Goal: Task Accomplishment & Management: Complete application form

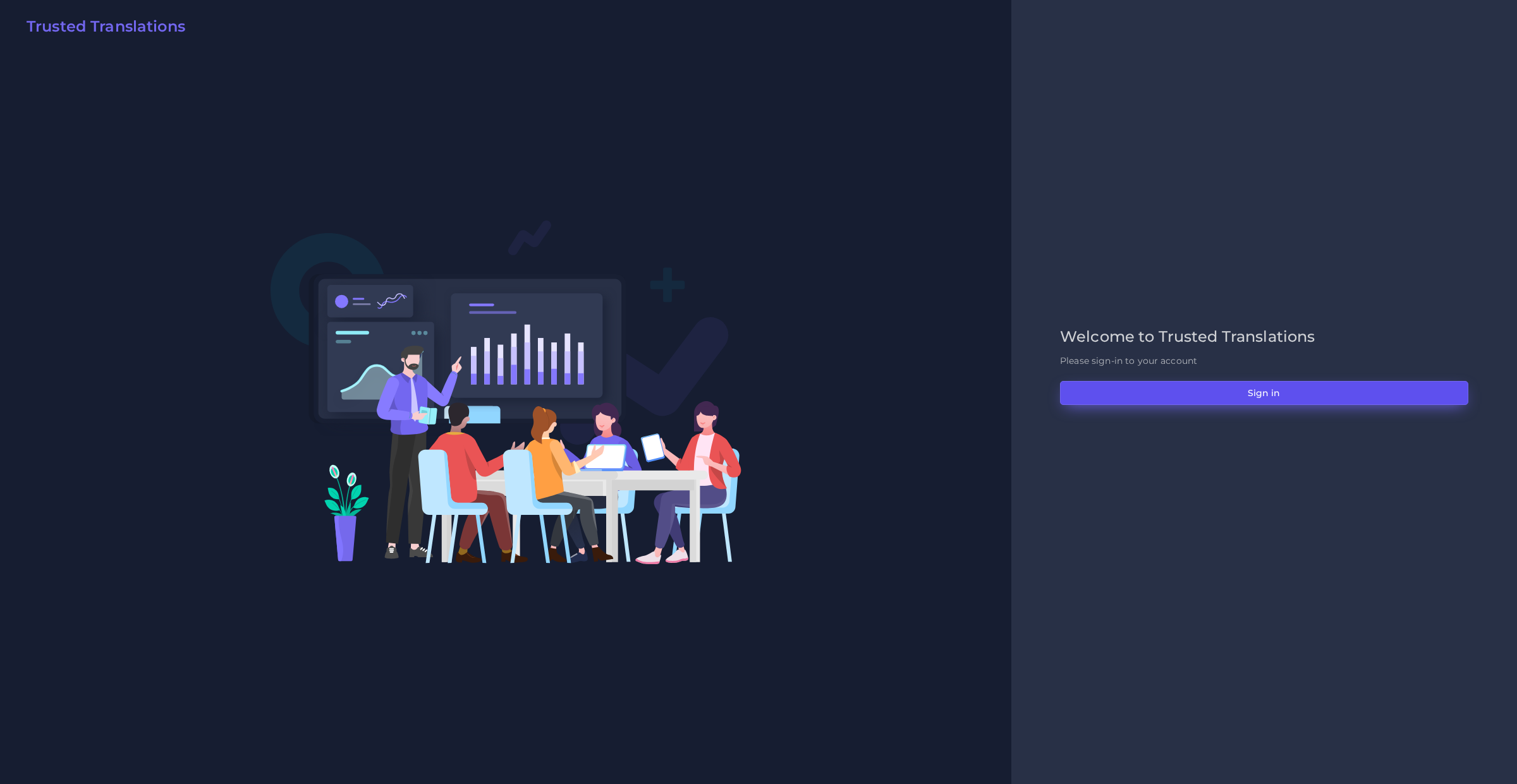
click at [1185, 384] on button "Sign in" at bounding box center [1264, 393] width 408 height 24
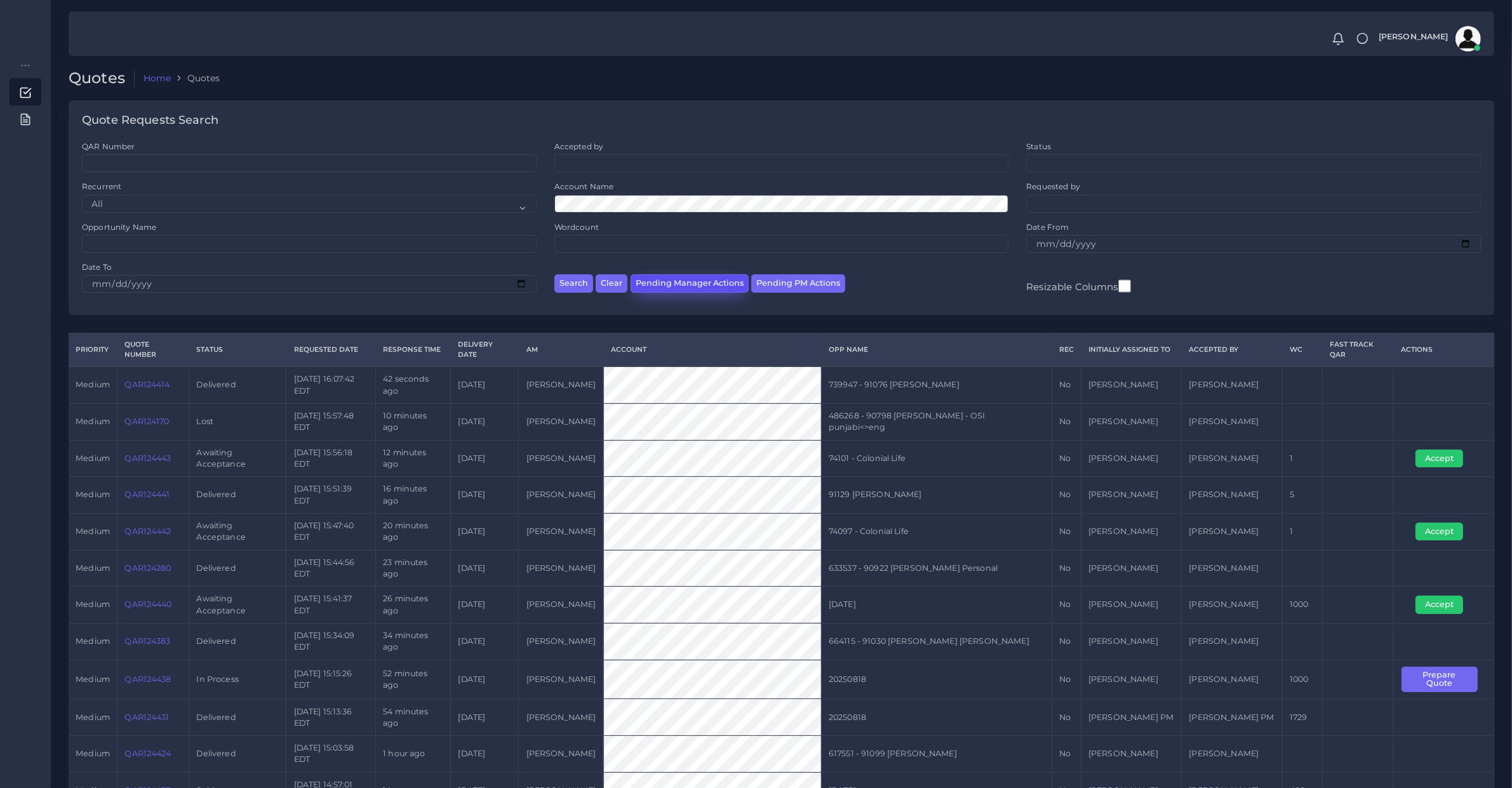
click at [695, 288] on button "Pending Manager Actions" at bounding box center [690, 283] width 119 height 19
select select "awaiting_manager_initial_review"
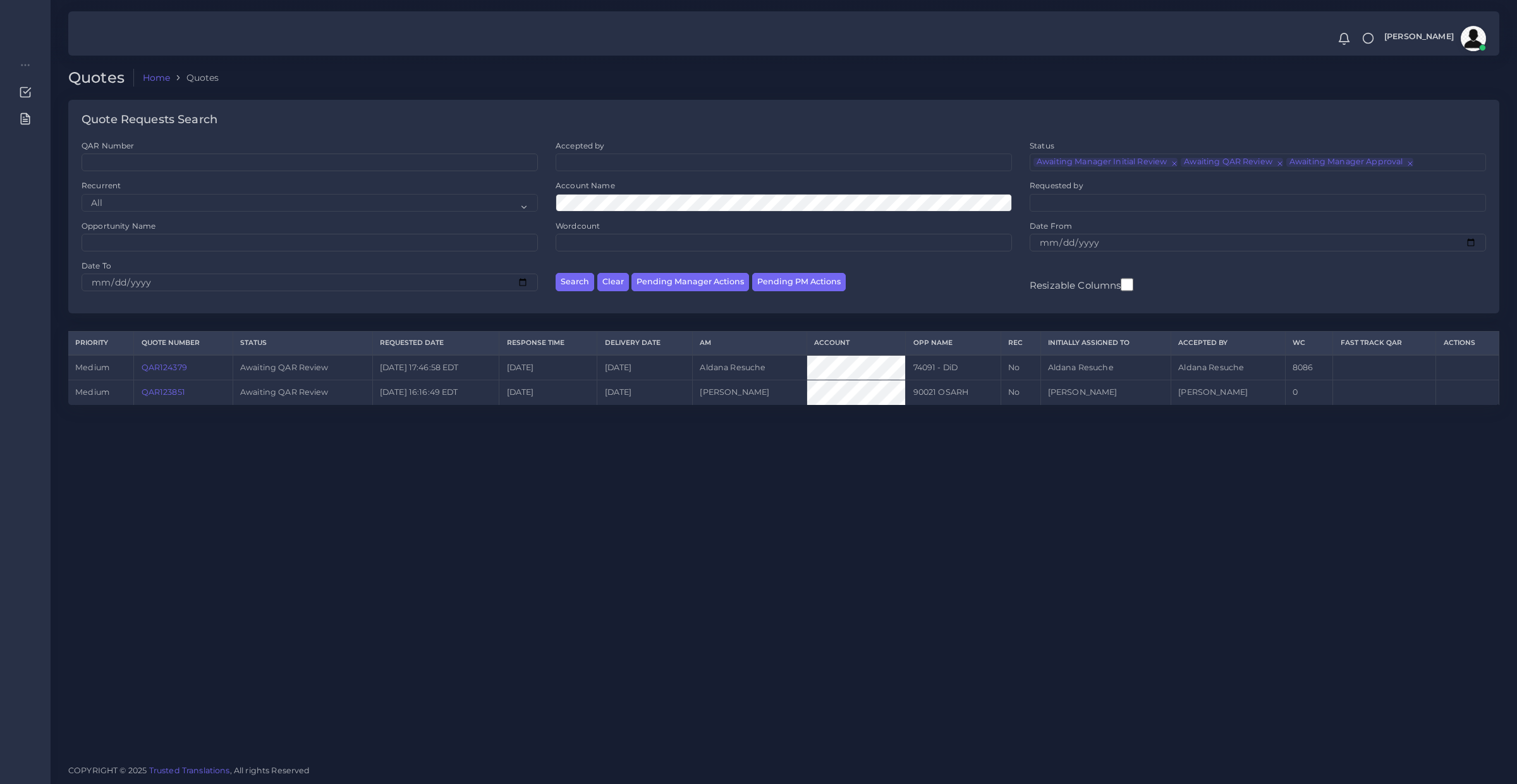
click at [170, 368] on link "QAR124379" at bounding box center [164, 367] width 45 height 10
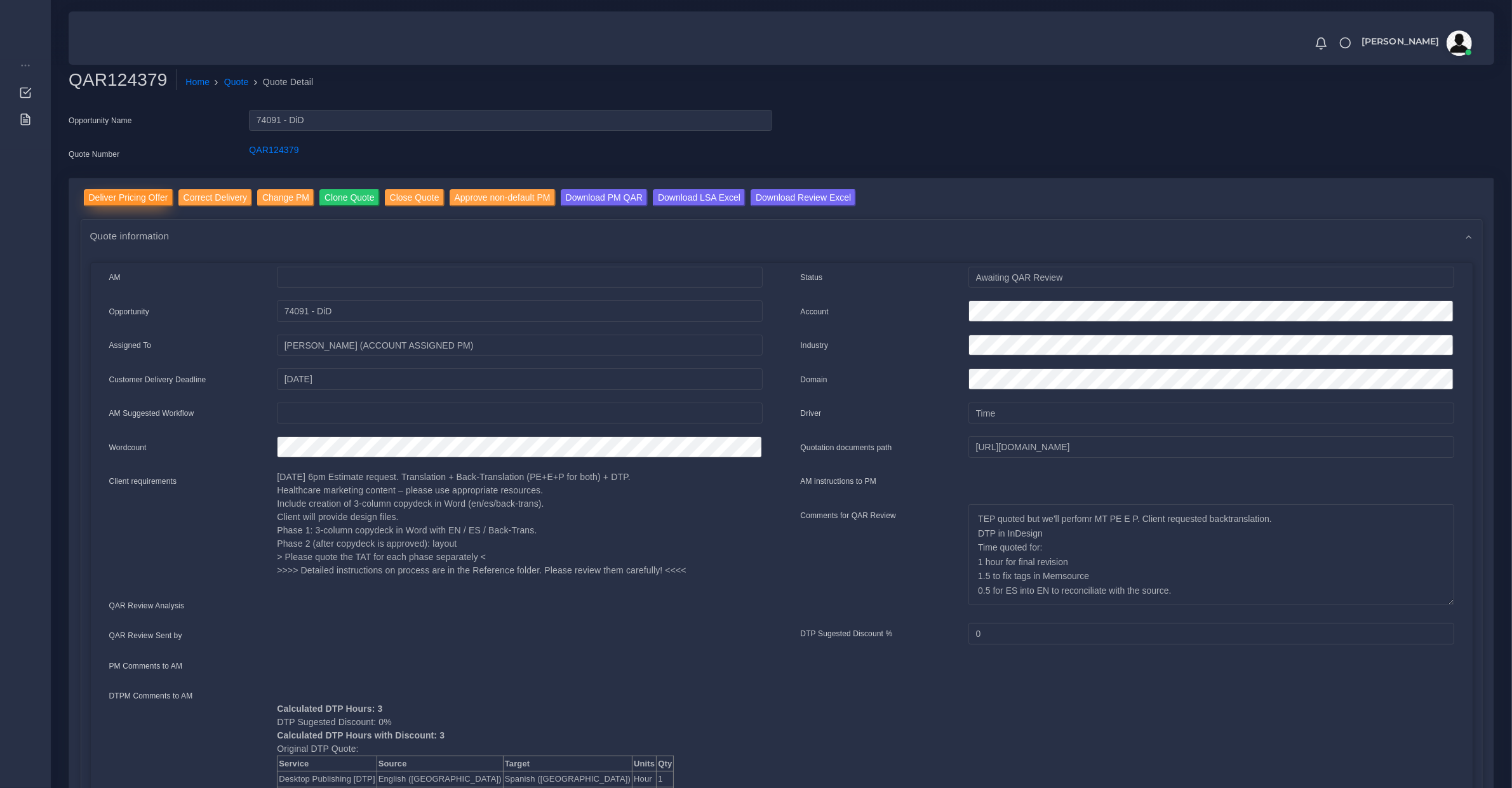
click at [140, 189] on input "Deliver Pricing Offer" at bounding box center [128, 197] width 89 height 17
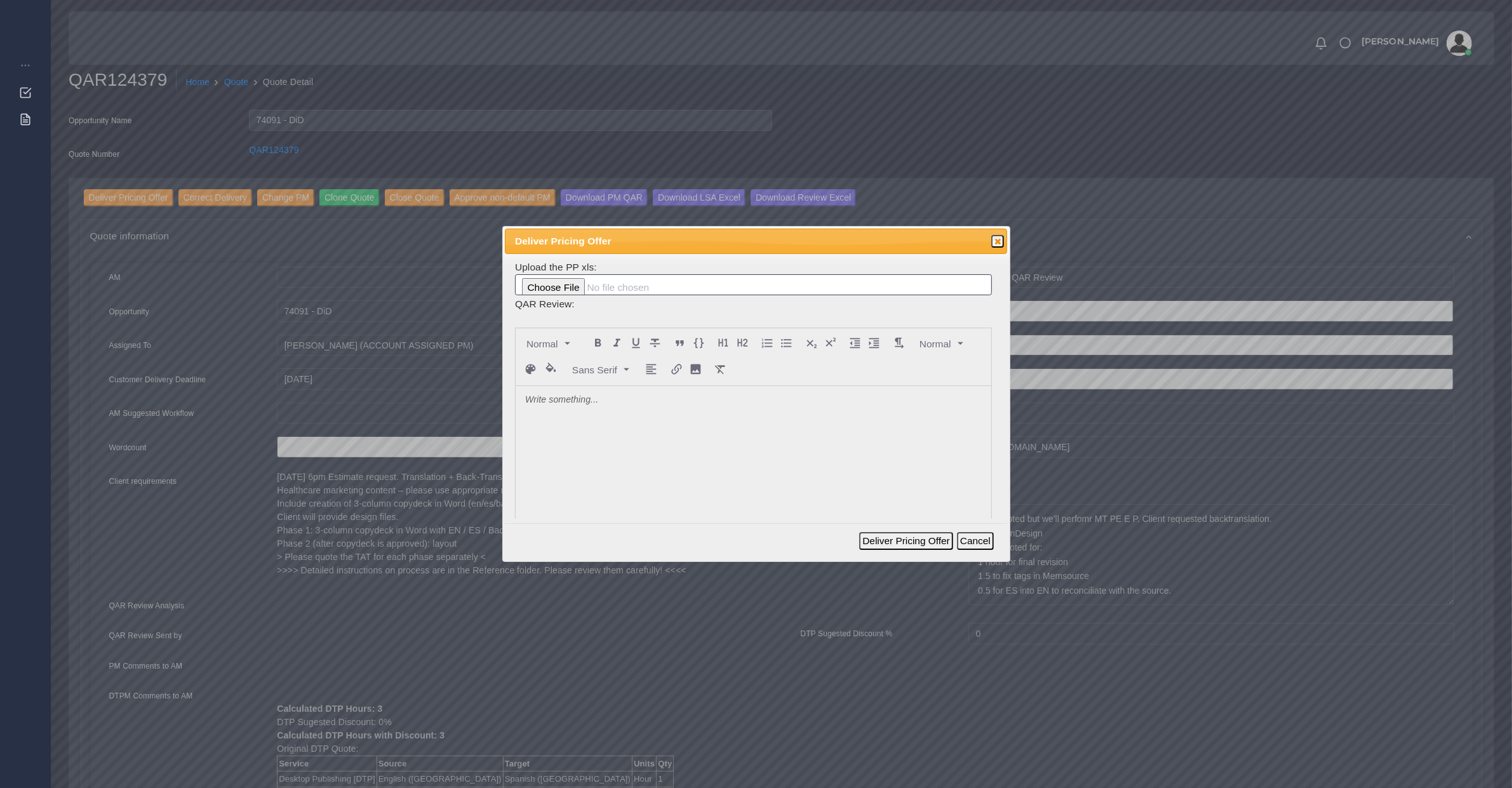
click at [608, 432] on div at bounding box center [754, 480] width 476 height 190
click at [896, 530] on div "Deliver Pricing Offer Cancel" at bounding box center [928, 540] width 138 height 28
click at [896, 534] on button "Deliver Pricing Offer" at bounding box center [905, 541] width 94 height 18
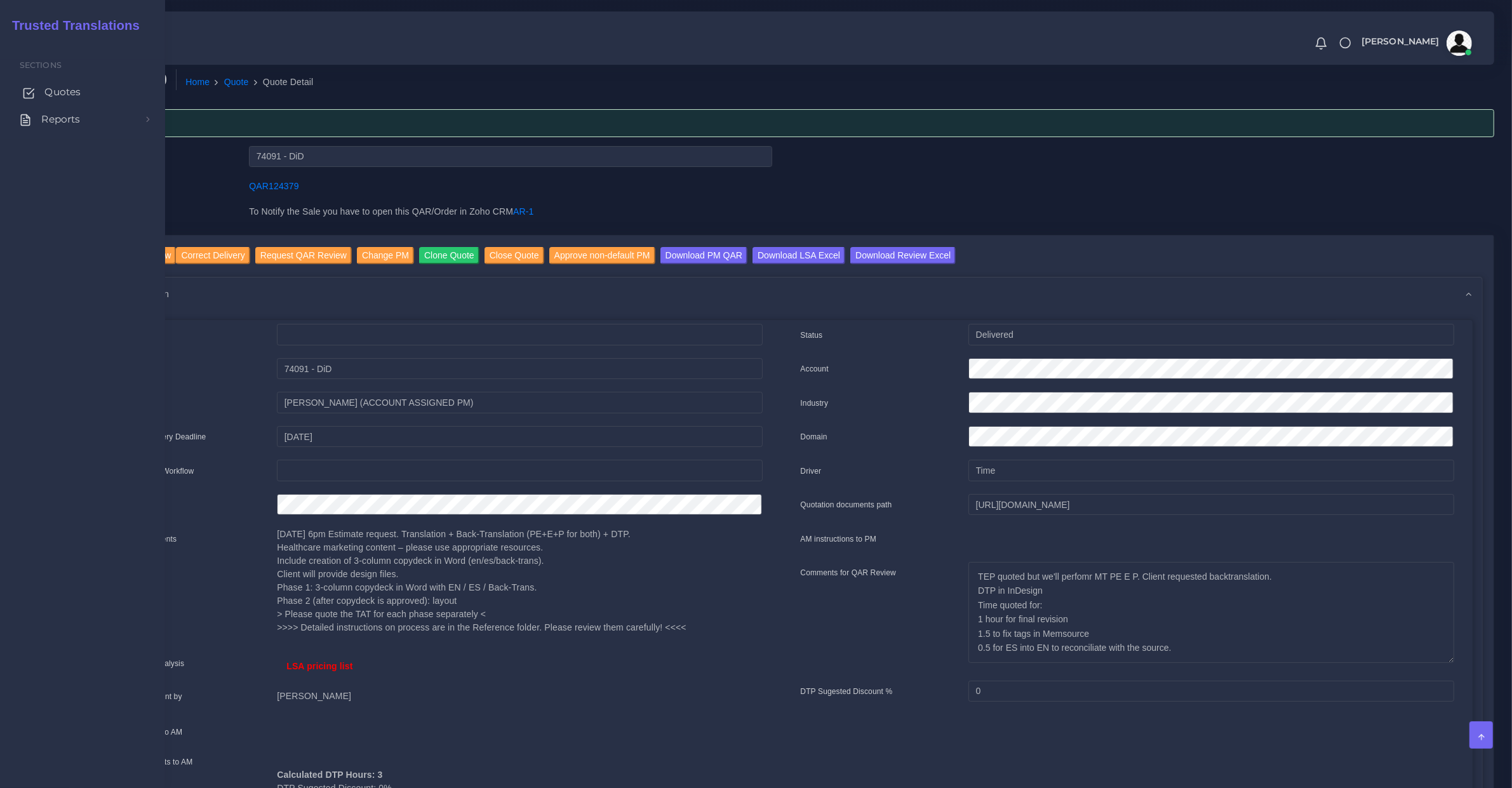
click at [43, 90] on link "Quotes" at bounding box center [83, 92] width 146 height 27
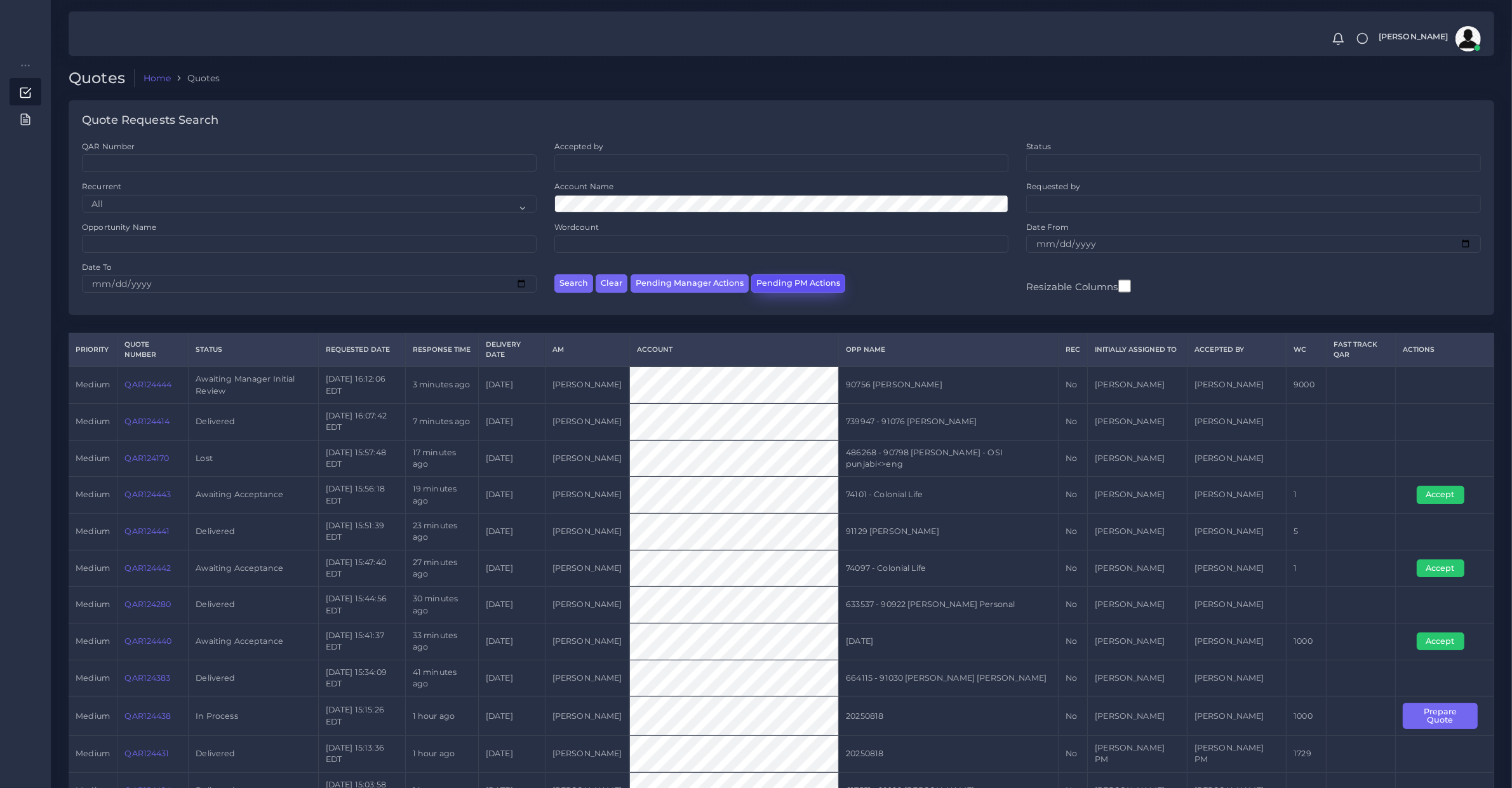
click at [778, 277] on button "Pending PM Actions" at bounding box center [797, 283] width 94 height 19
select select "awaiting_acceptance"
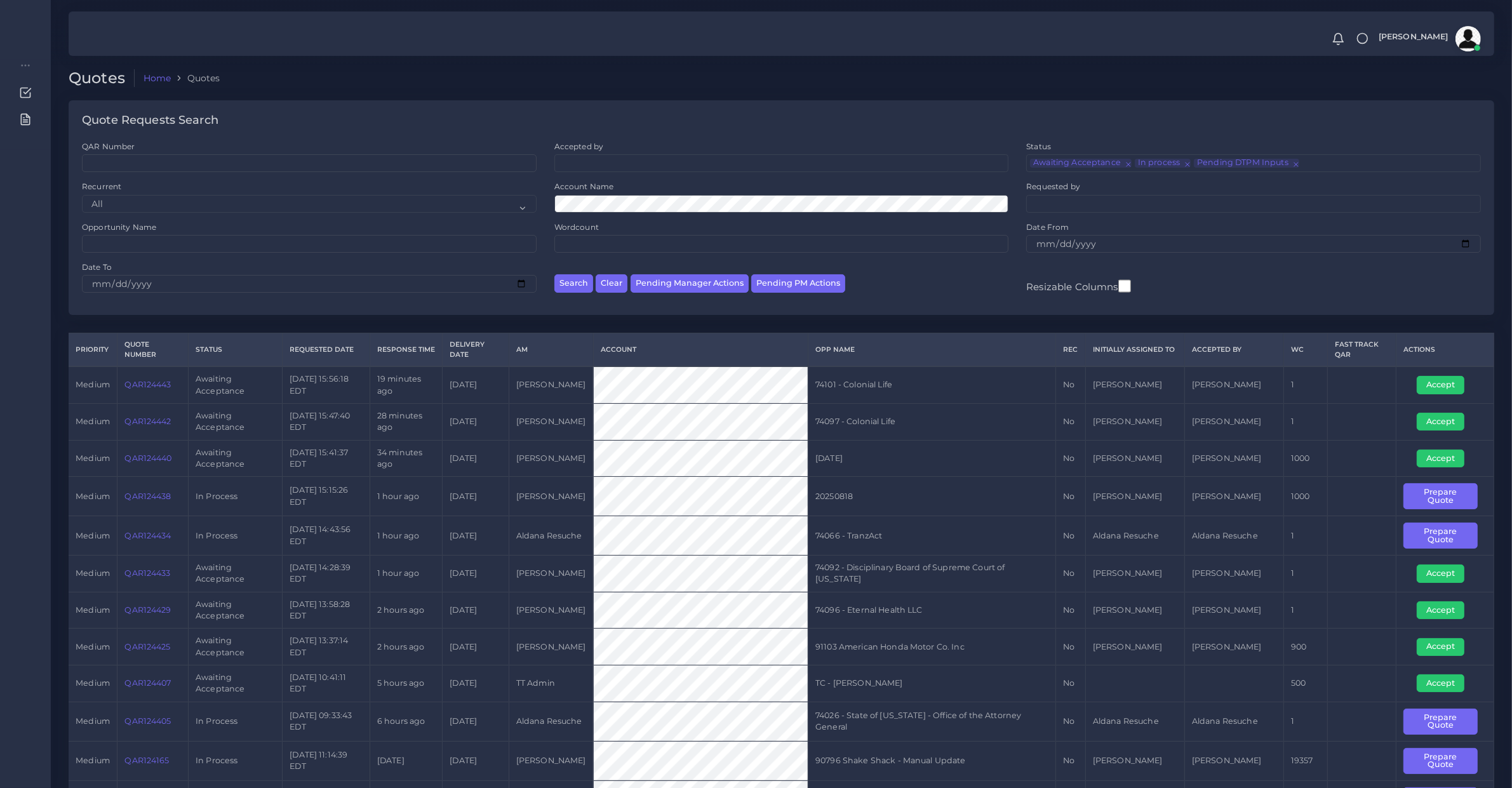
click at [910, 518] on td "74066 - TranzAct" at bounding box center [931, 536] width 248 height 39
click at [1446, 458] on button "Accept" at bounding box center [1440, 459] width 47 height 18
click at [156, 468] on td "QAR124440" at bounding box center [153, 458] width 71 height 37
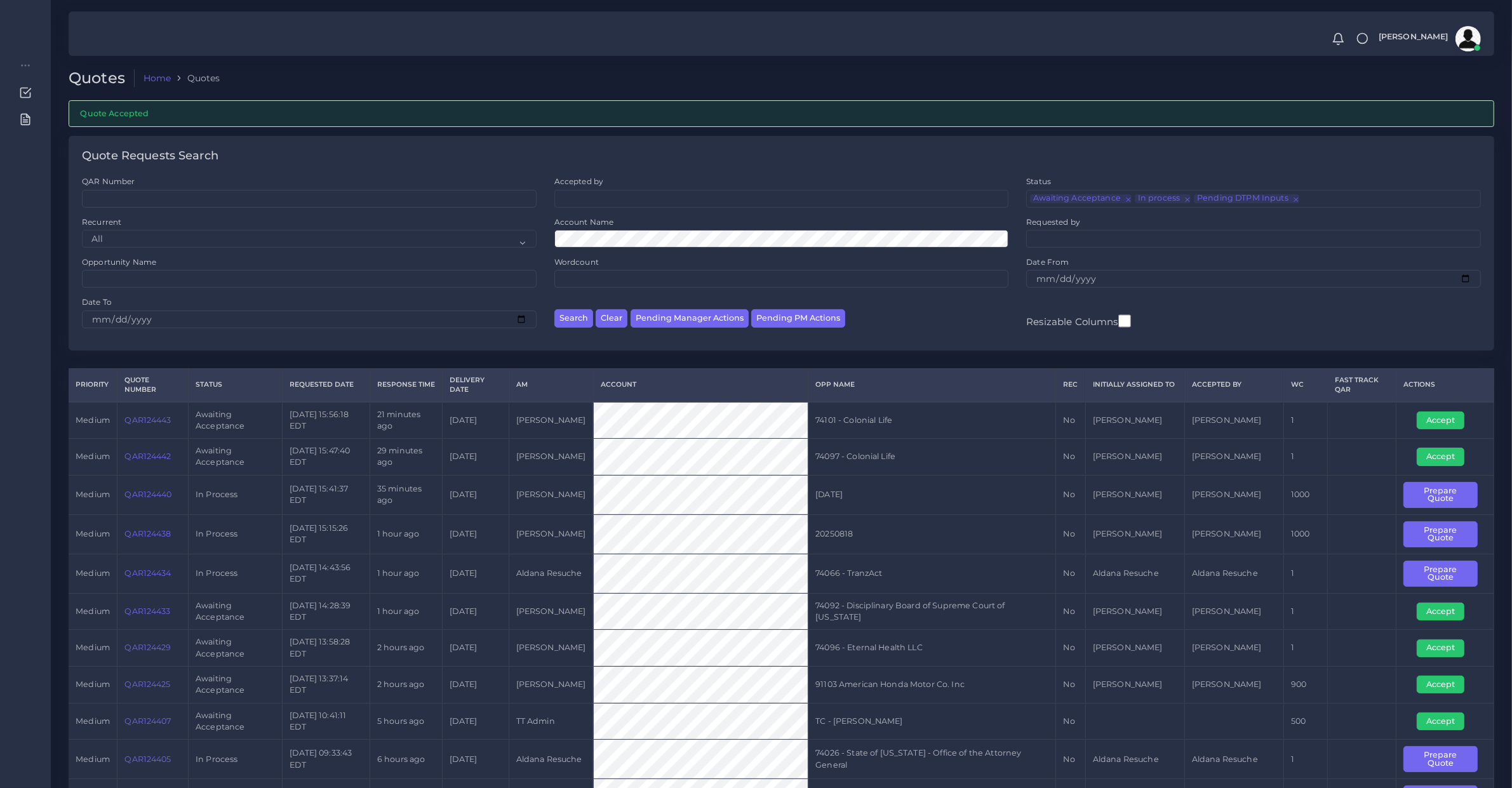
click at [925, 558] on td "74066 - TranzAct" at bounding box center [932, 573] width 248 height 39
click at [159, 508] on td "QAR124440" at bounding box center [153, 495] width 71 height 39
copy link "QAR124440"
click at [158, 491] on link "QAR124440" at bounding box center [148, 494] width 47 height 10
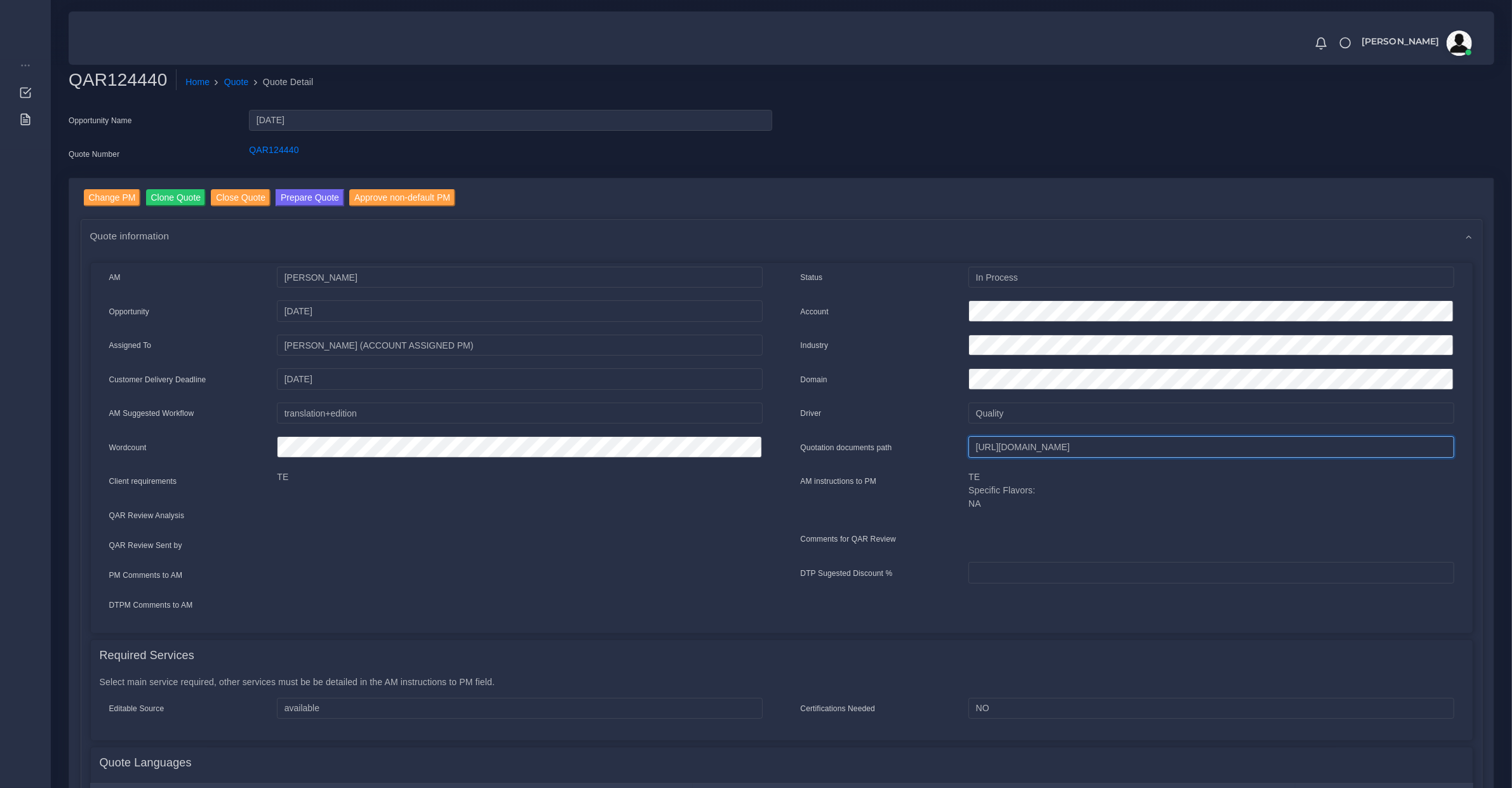
click at [1032, 446] on input "[URL][DOMAIN_NAME]" at bounding box center [1211, 447] width 485 height 21
click at [276, 205] on link "Prepare Quote" at bounding box center [309, 199] width 69 height 21
click at [283, 201] on button "Prepare Quote" at bounding box center [309, 197] width 69 height 17
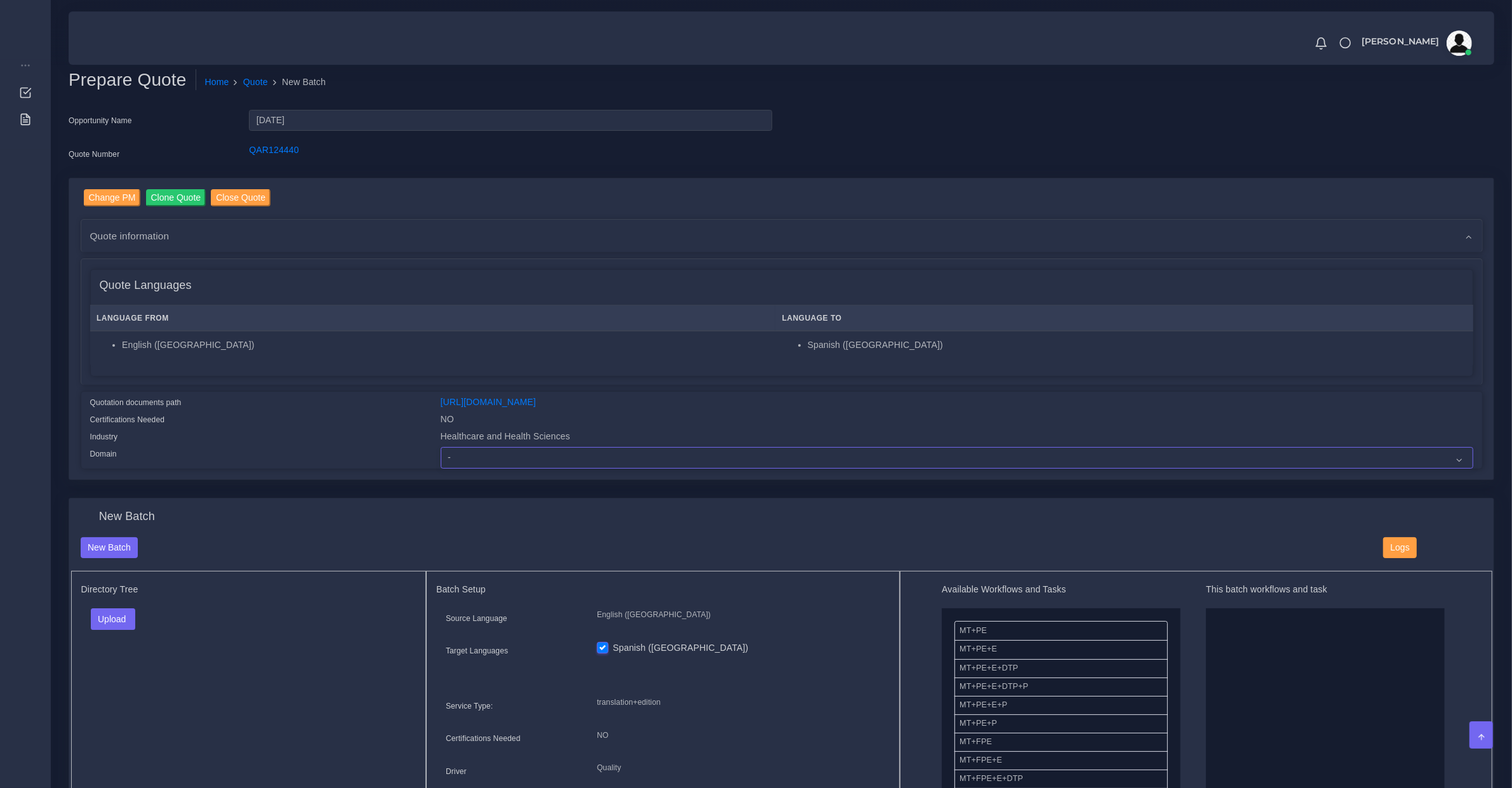
click at [489, 465] on select "- Advertising and Media Agriculture, Forestry and Fishing Architecture, Buildin…" at bounding box center [957, 458] width 1033 height 21
select select "Healthcare and Health Sciences"
click at [441, 447] on select "- Advertising and Media Agriculture, Forestry and Fishing Architecture, Buildin…" at bounding box center [957, 458] width 1033 height 21
drag, startPoint x: 119, startPoint y: 615, endPoint x: 125, endPoint y: 623, distance: 10.0
click at [119, 615] on button "Upload" at bounding box center [113, 620] width 45 height 21
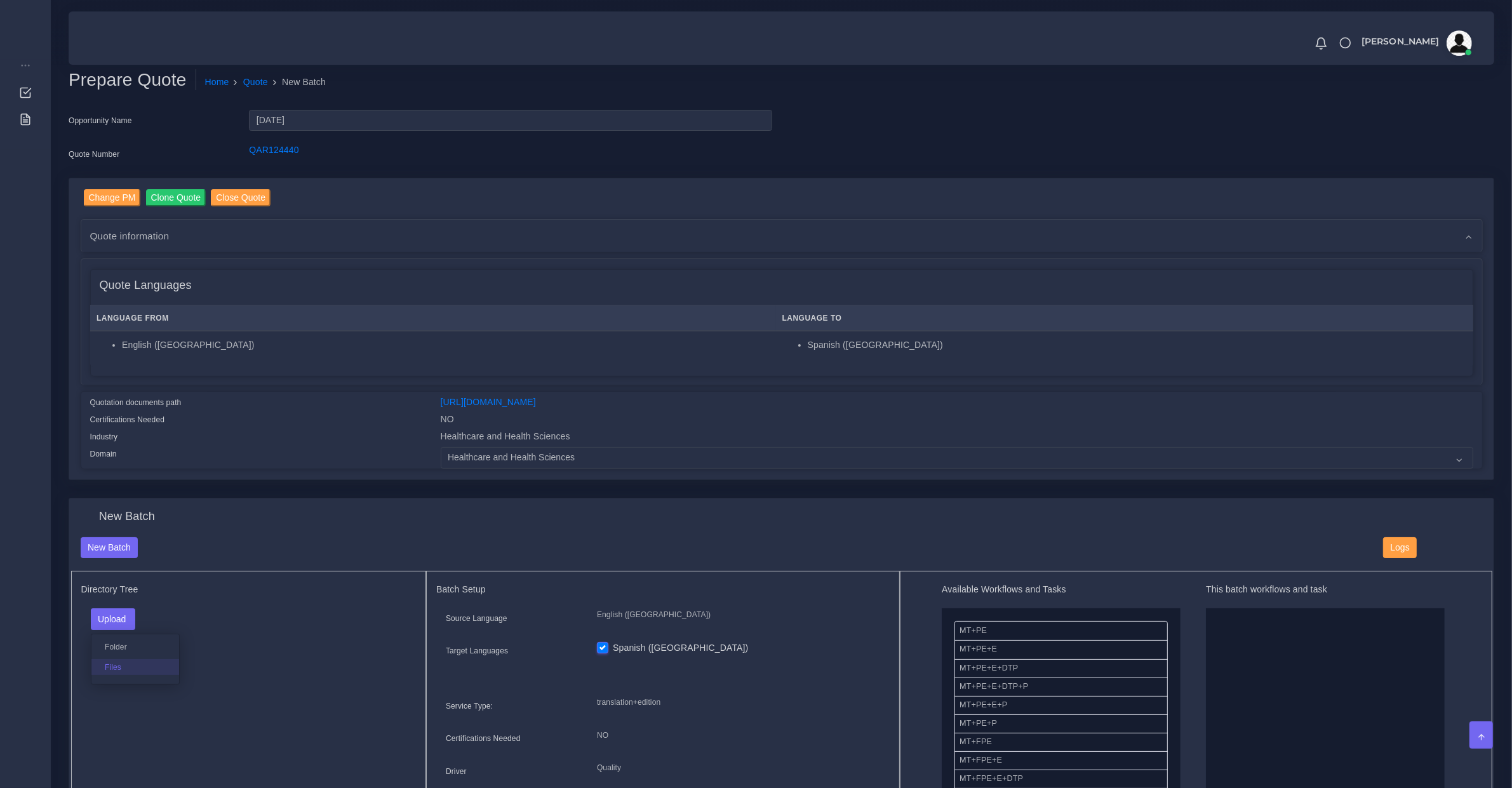
click at [140, 666] on label "Files" at bounding box center [135, 668] width 87 height 16
click at [118, 609] on button "Upload" at bounding box center [113, 620] width 45 height 21
click at [123, 661] on label "Files" at bounding box center [135, 668] width 87 height 16
click at [94, 636] on input "checkbox" at bounding box center [94, 635] width 8 height 8
checkbox input "false"
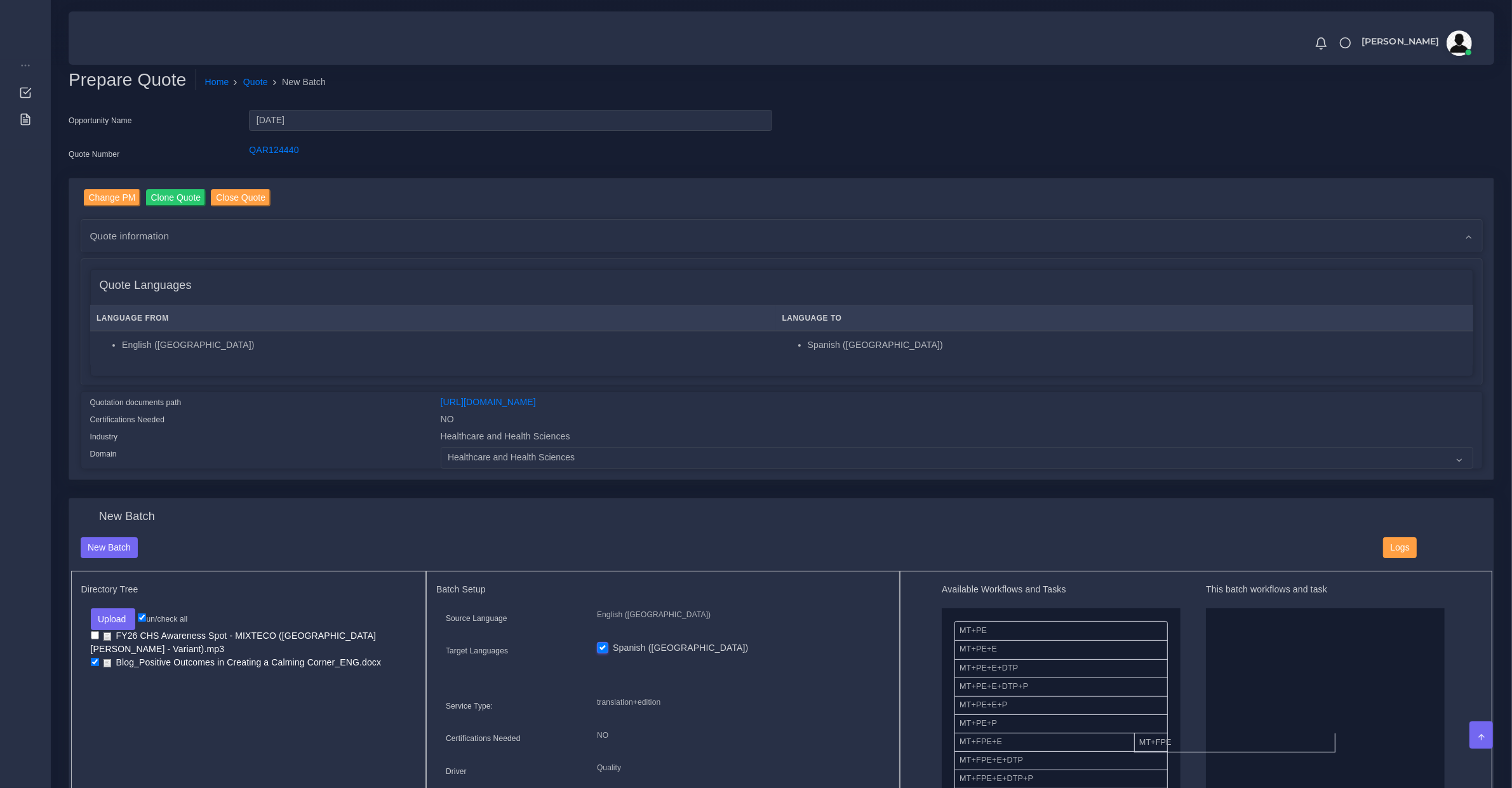
drag, startPoint x: 1022, startPoint y: 738, endPoint x: 1220, endPoint y: 743, distance: 198.1
drag, startPoint x: 1402, startPoint y: 756, endPoint x: 1335, endPoint y: 743, distance: 68.2
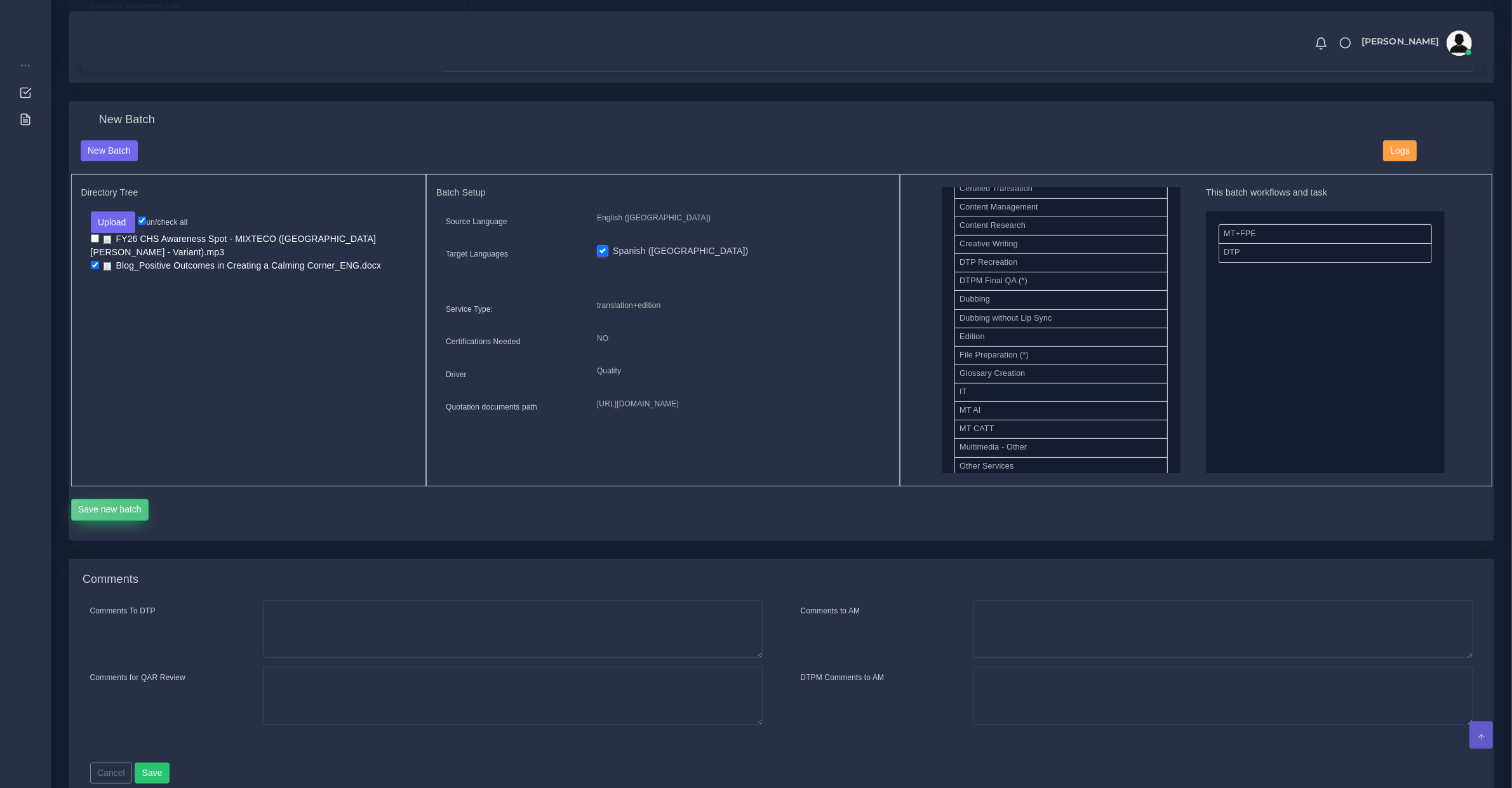
click at [132, 513] on button "Save new batch" at bounding box center [110, 510] width 78 height 21
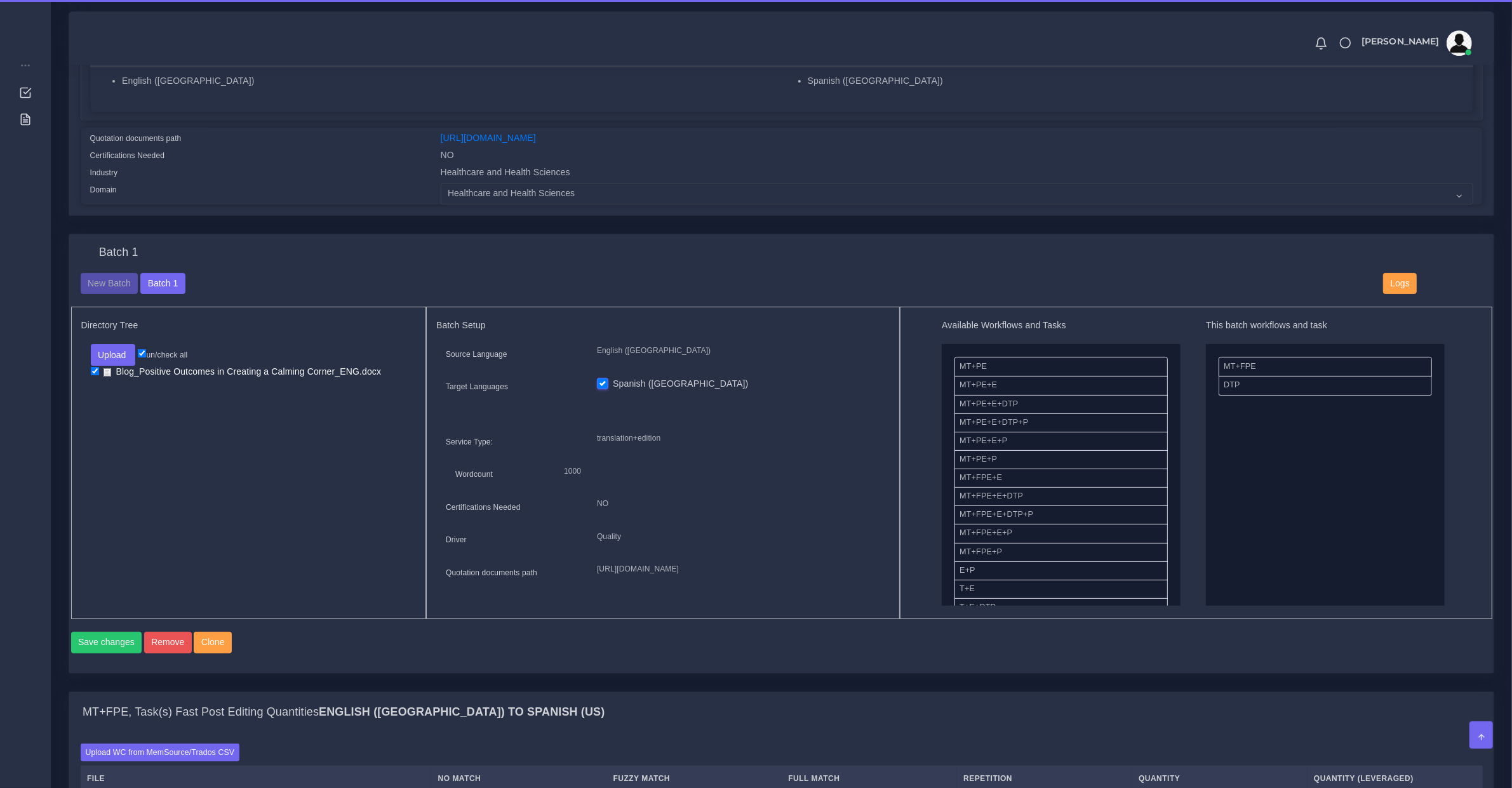
scroll to position [661, 0]
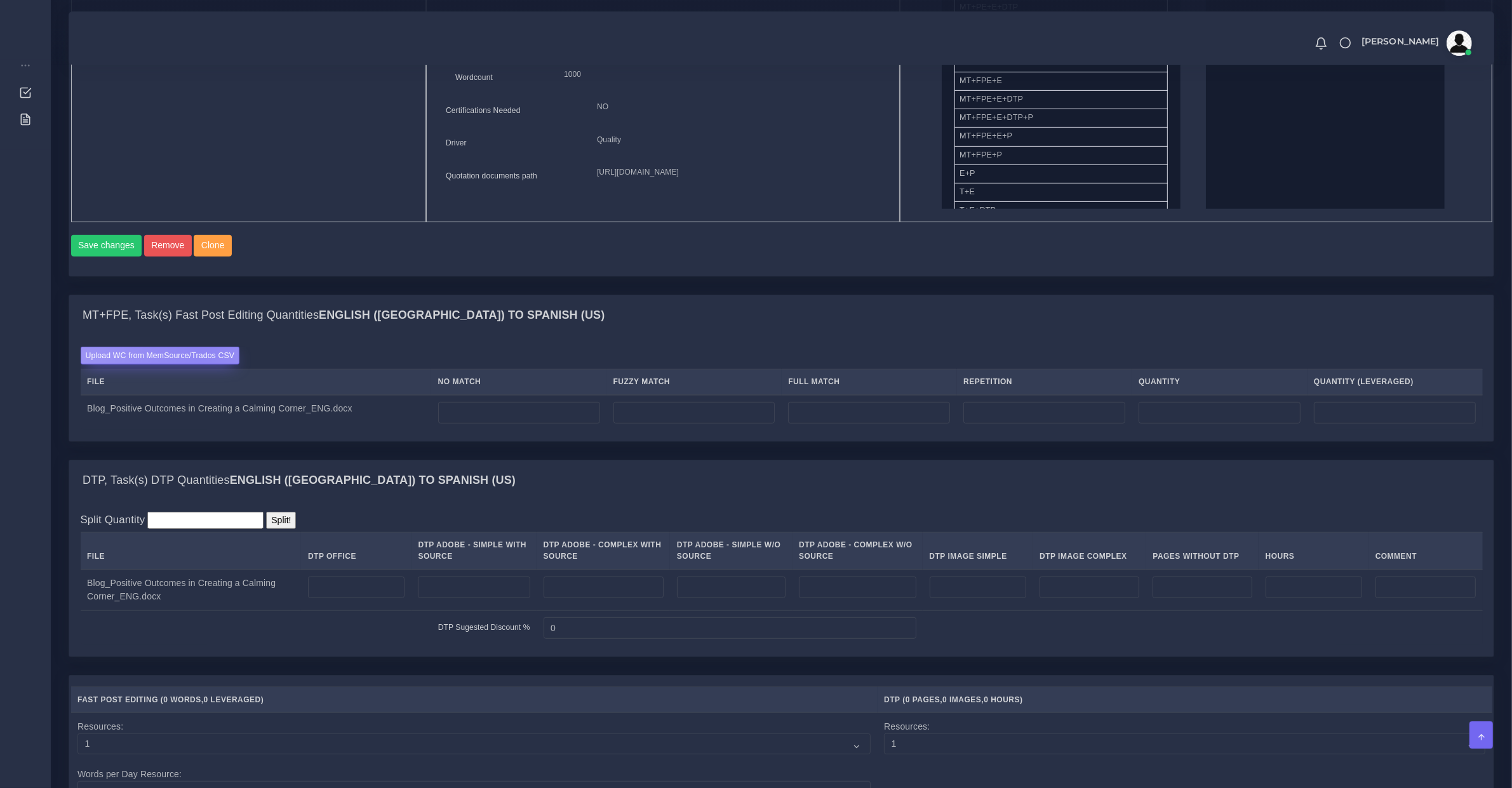
click at [201, 364] on label "Upload WC from MemSource/Trados CSV" at bounding box center [160, 355] width 159 height 17
click at [0, 0] on input "Upload WC from MemSource/Trados CSV" at bounding box center [0, 0] width 0 height 0
click at [501, 423] on input "number" at bounding box center [519, 413] width 162 height 21
drag, startPoint x: 459, startPoint y: 421, endPoint x: 223, endPoint y: 440, distance: 236.8
click at [223, 431] on tr "Blog_Positive Outcomes in Creating a Calming Corner_ENG.docx 0" at bounding box center [781, 413] width 1402 height 36
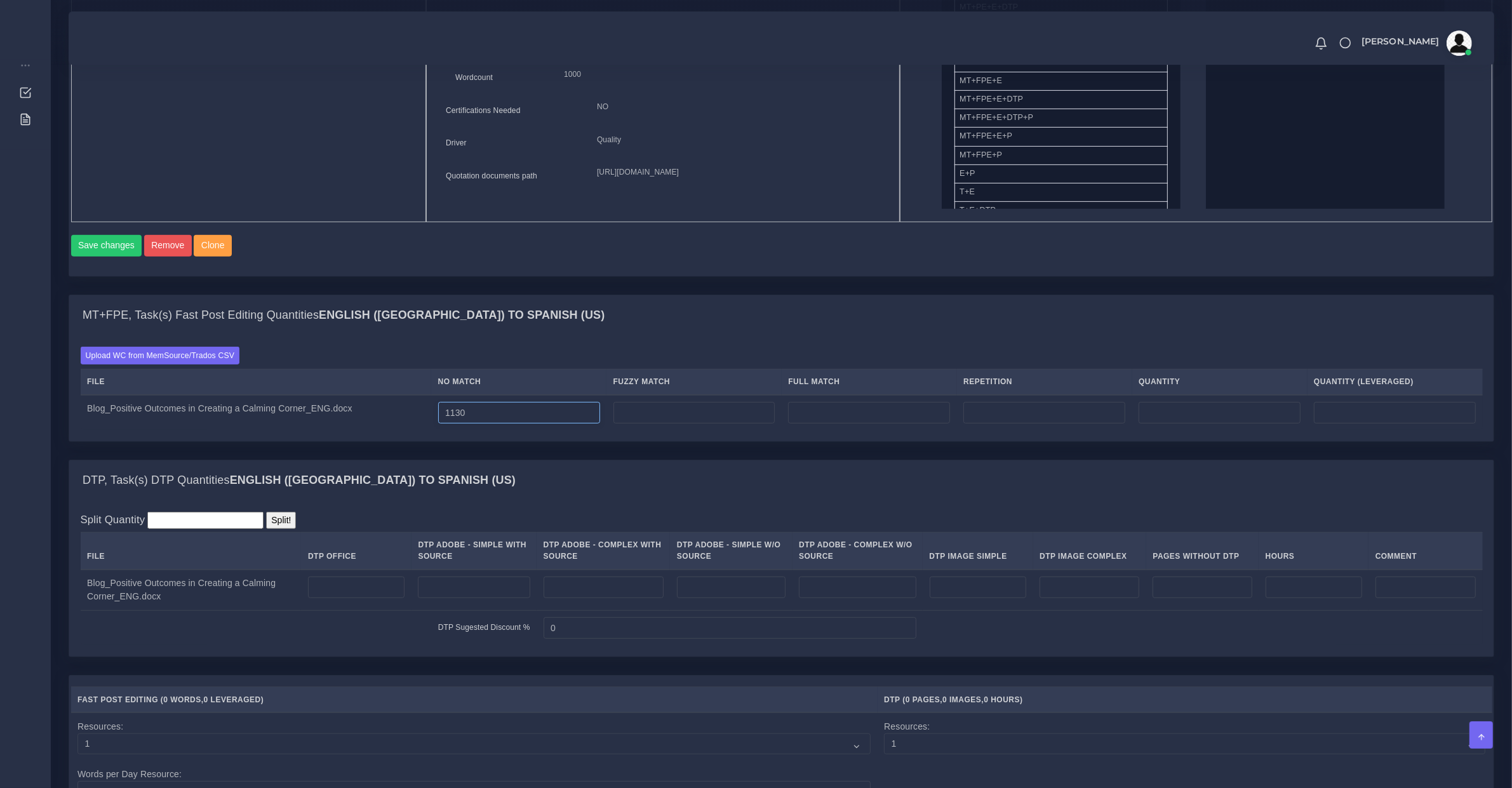
type input "1130"
click at [668, 431] on td at bounding box center [694, 413] width 176 height 36
click at [676, 423] on input "number" at bounding box center [694, 413] width 162 height 21
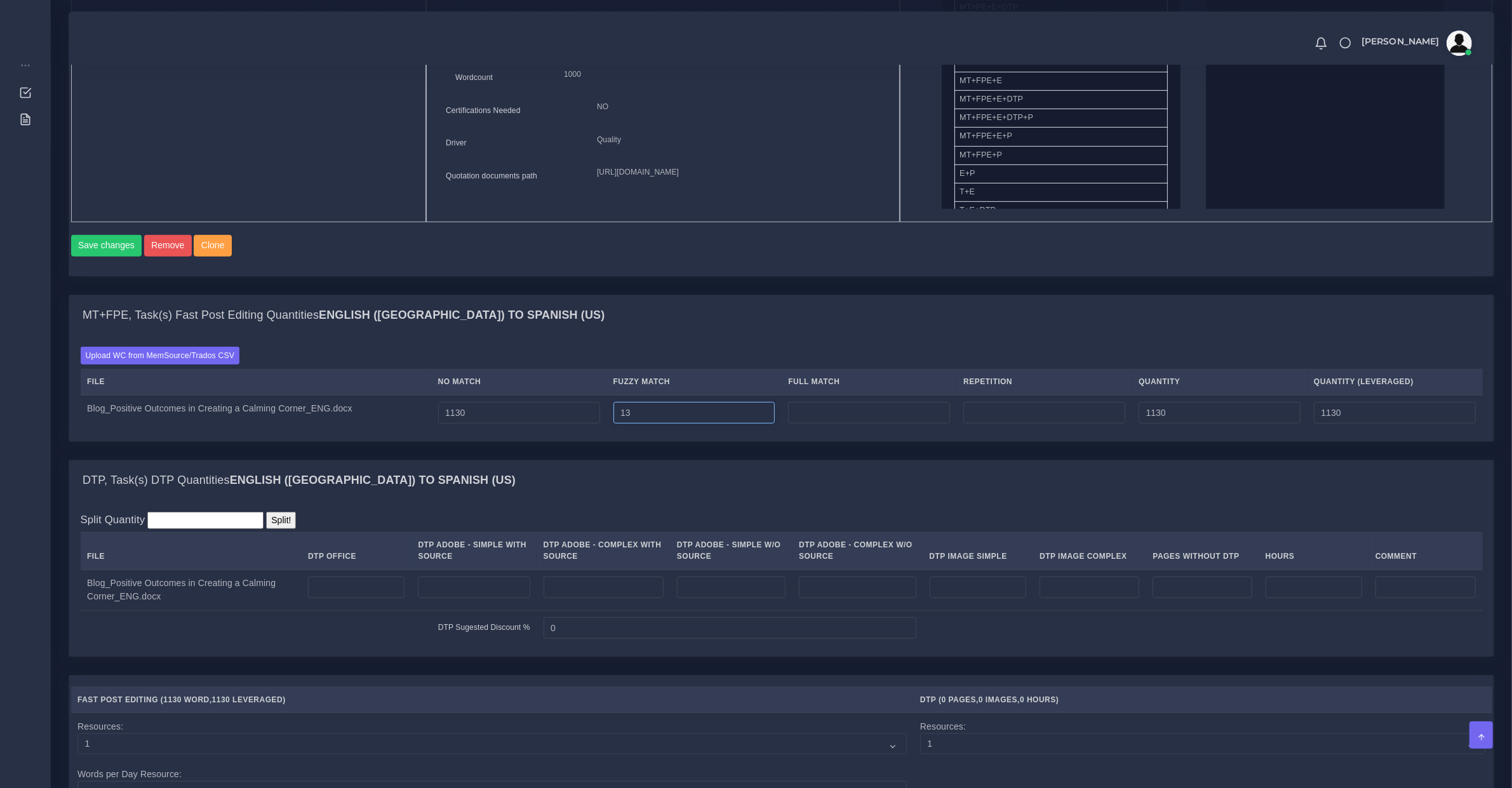
type input "13"
type input "1143"
type input "1136"
type input "0"
click at [354, 595] on input "number" at bounding box center [356, 587] width 97 height 21
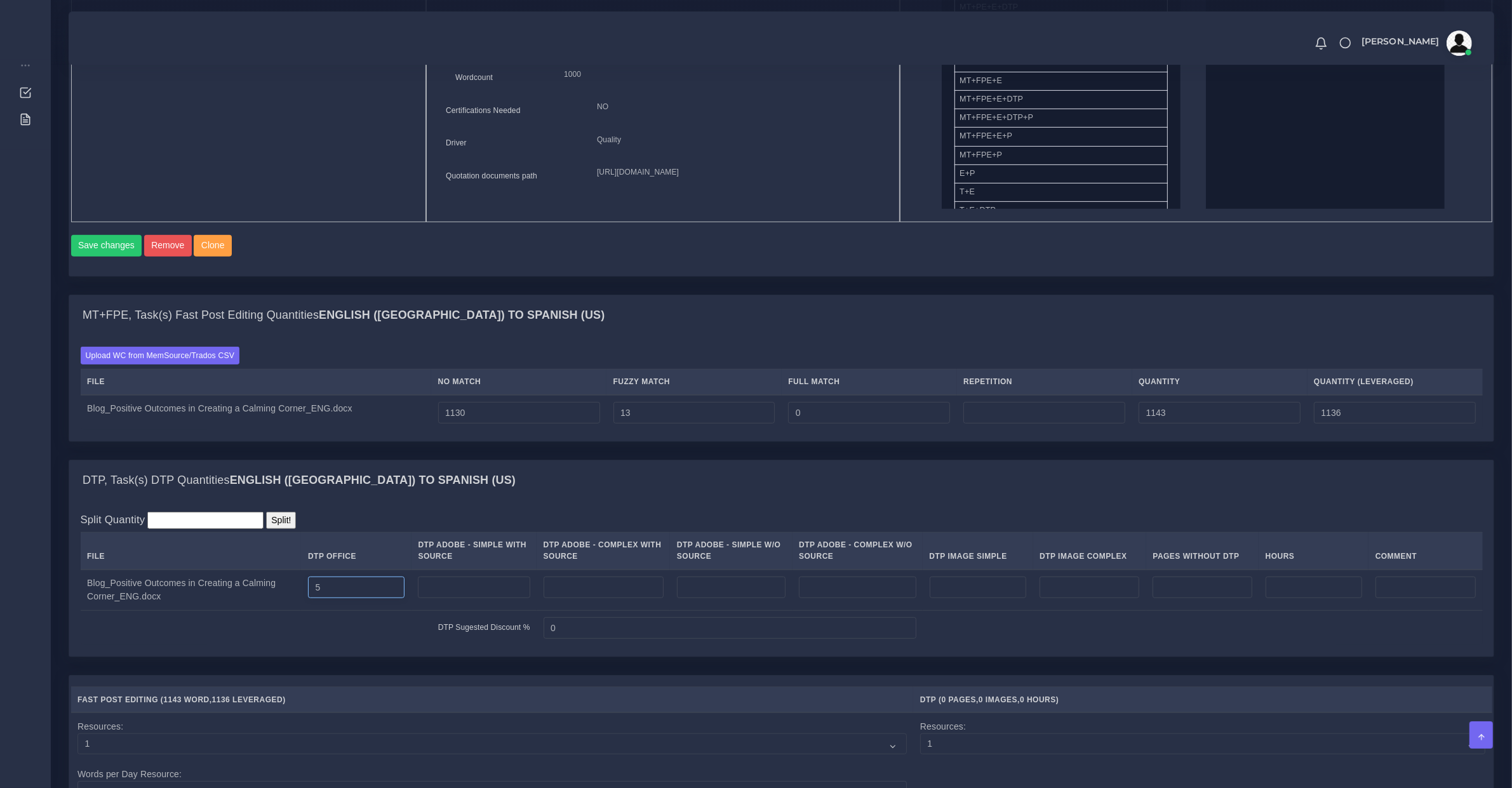
type input "5"
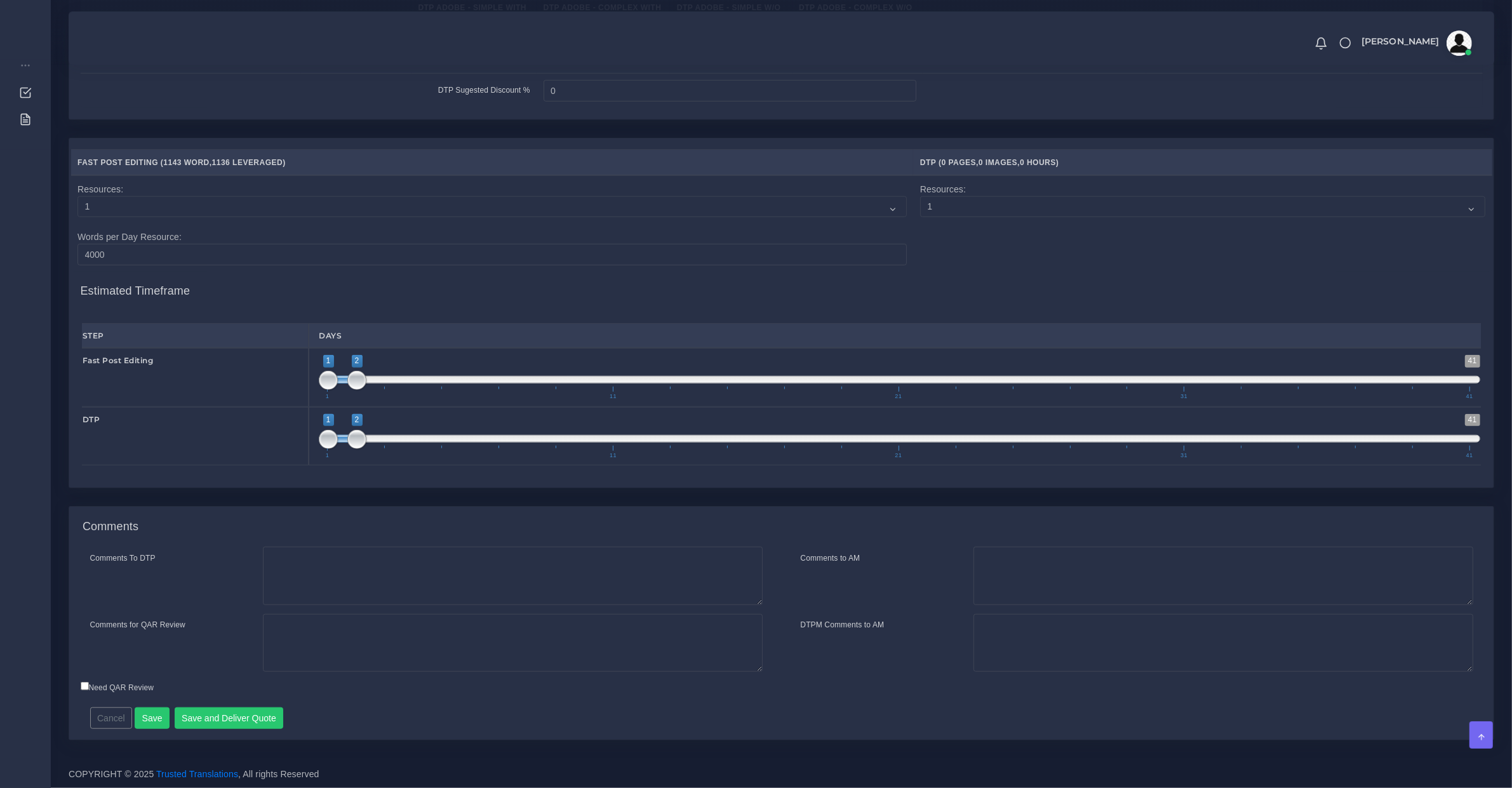
type input "1;1"
drag, startPoint x: 356, startPoint y: 383, endPoint x: 298, endPoint y: 399, distance: 60.2
click at [299, 395] on div "Fast Post Editing 1 41 1 2 1 — 2 1 11 21 31 41 1;1" at bounding box center [781, 378] width 1418 height 59
drag, startPoint x: 357, startPoint y: 437, endPoint x: 221, endPoint y: 440, distance: 136.0
click at [240, 437] on div "DTP 1 41 1 1 1 — 1 1 11 21 31 41 1;1" at bounding box center [781, 437] width 1418 height 59
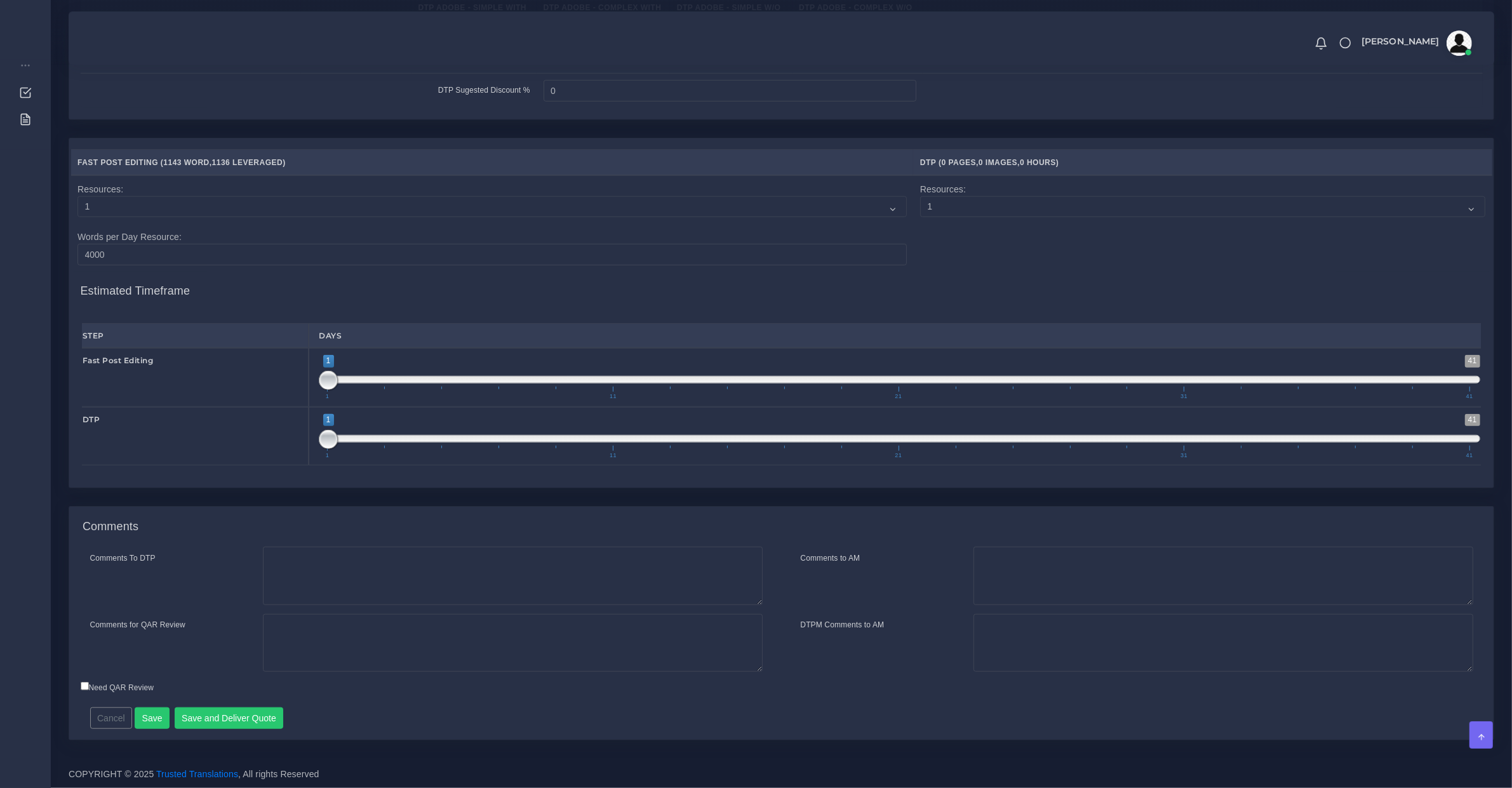
click at [340, 443] on span "1 41 1 1 1 — 1 1 11 21 31 41" at bounding box center [899, 437] width 1161 height 45
click at [341, 442] on span "1 41 1 1 1 — 1 1 11 21 31 41" at bounding box center [899, 437] width 1161 height 45
click at [346, 435] on span at bounding box center [899, 439] width 1161 height 8
click at [344, 432] on span "1 41 1 1 1 — 1 1 11 21 31 41" at bounding box center [899, 437] width 1161 height 45
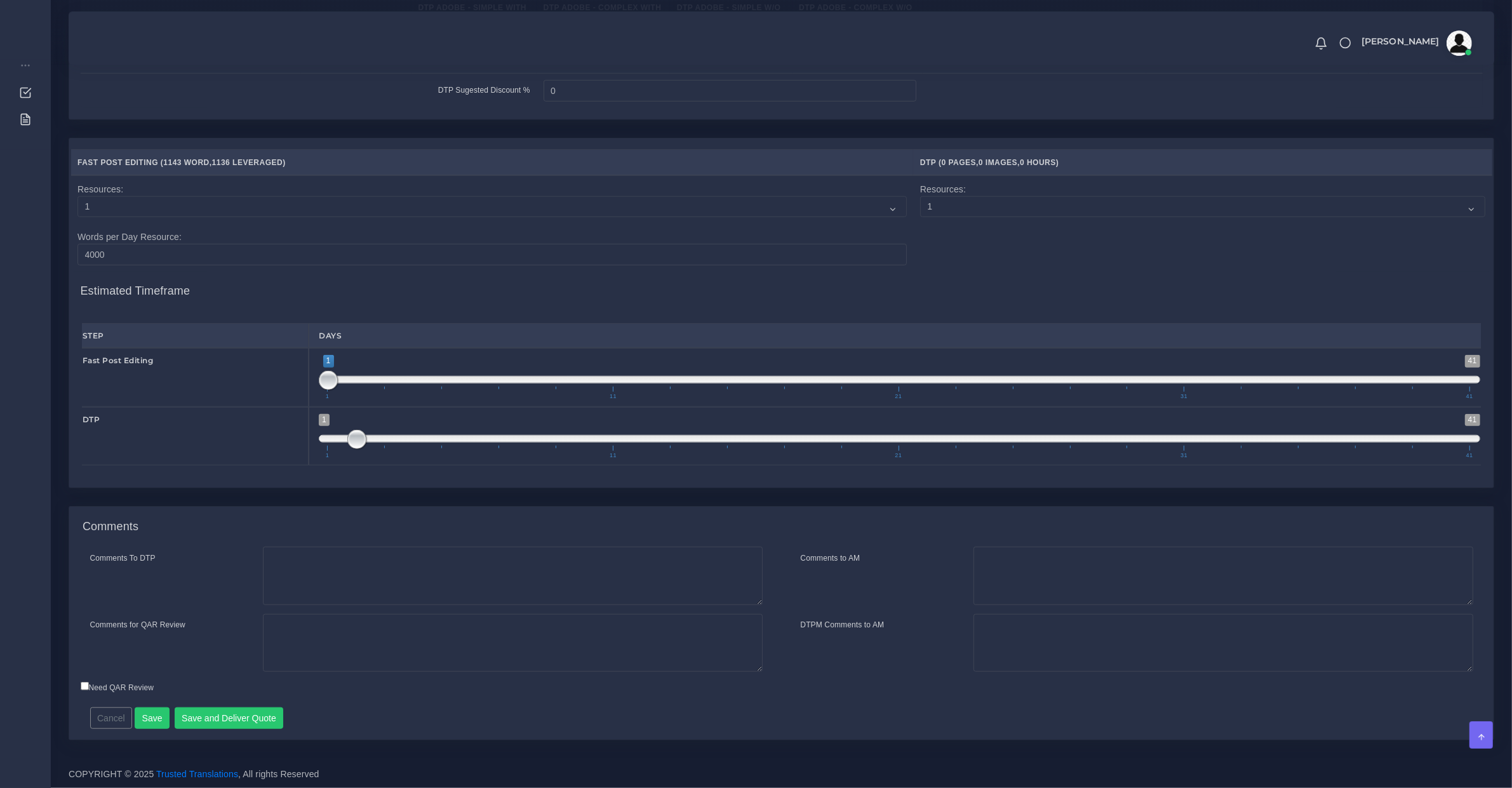
click at [344, 432] on span "1 41 2 2 2 — 2 1 11 21 31 41" at bounding box center [899, 437] width 1161 height 45
drag, startPoint x: 343, startPoint y: 436, endPoint x: 349, endPoint y: 439, distance: 6.7
click at [344, 437] on span at bounding box center [899, 439] width 1161 height 8
click at [354, 440] on span "1 41 2 2 2 — 2 1 11 21 31 41" at bounding box center [899, 437] width 1161 height 45
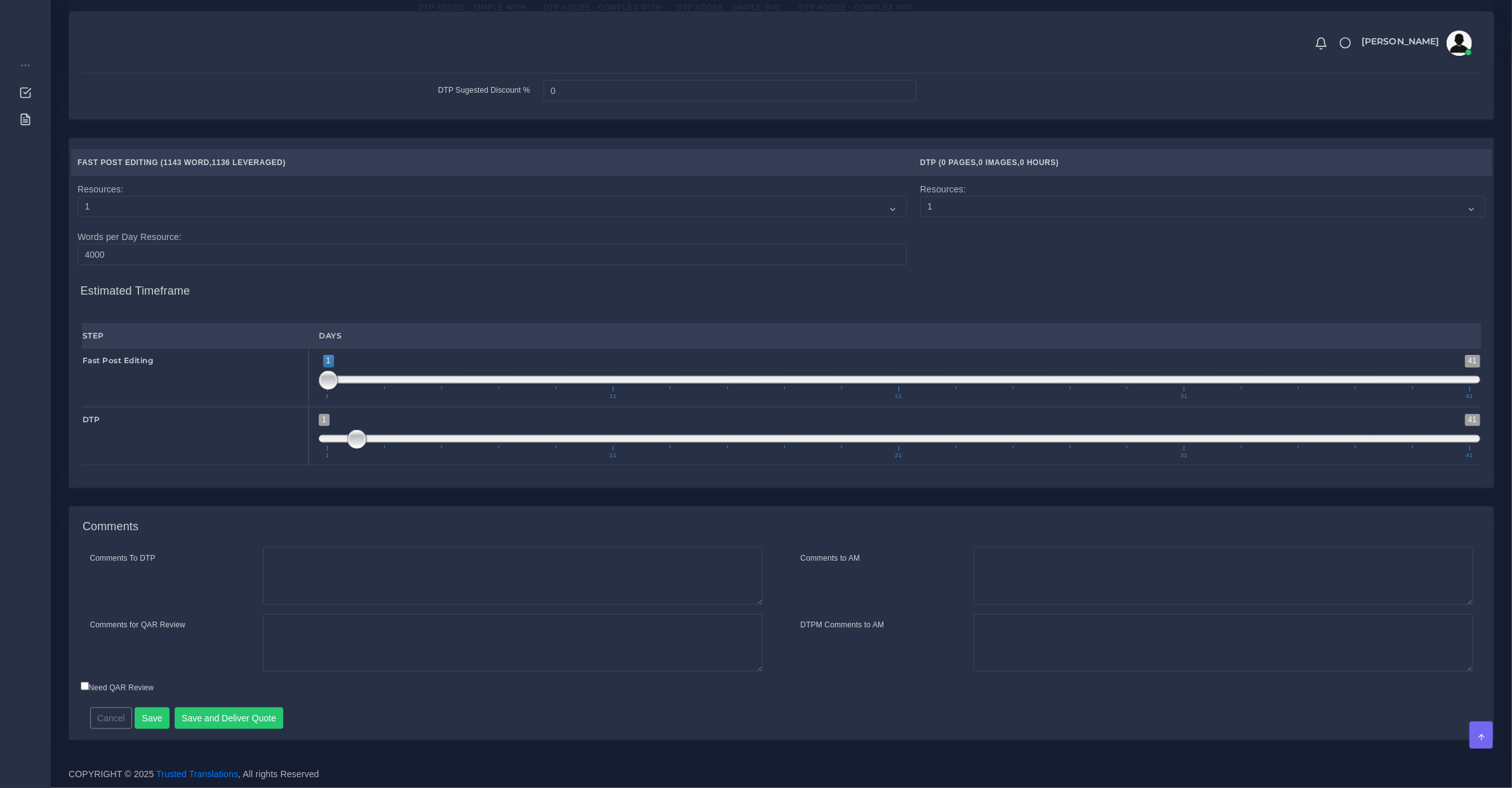
click at [354, 440] on span at bounding box center [899, 439] width 1161 height 8
click at [337, 437] on span at bounding box center [899, 439] width 1161 height 8
type input "1;1"
click at [347, 437] on span at bounding box center [356, 439] width 19 height 19
click at [328, 437] on span at bounding box center [328, 439] width 19 height 19
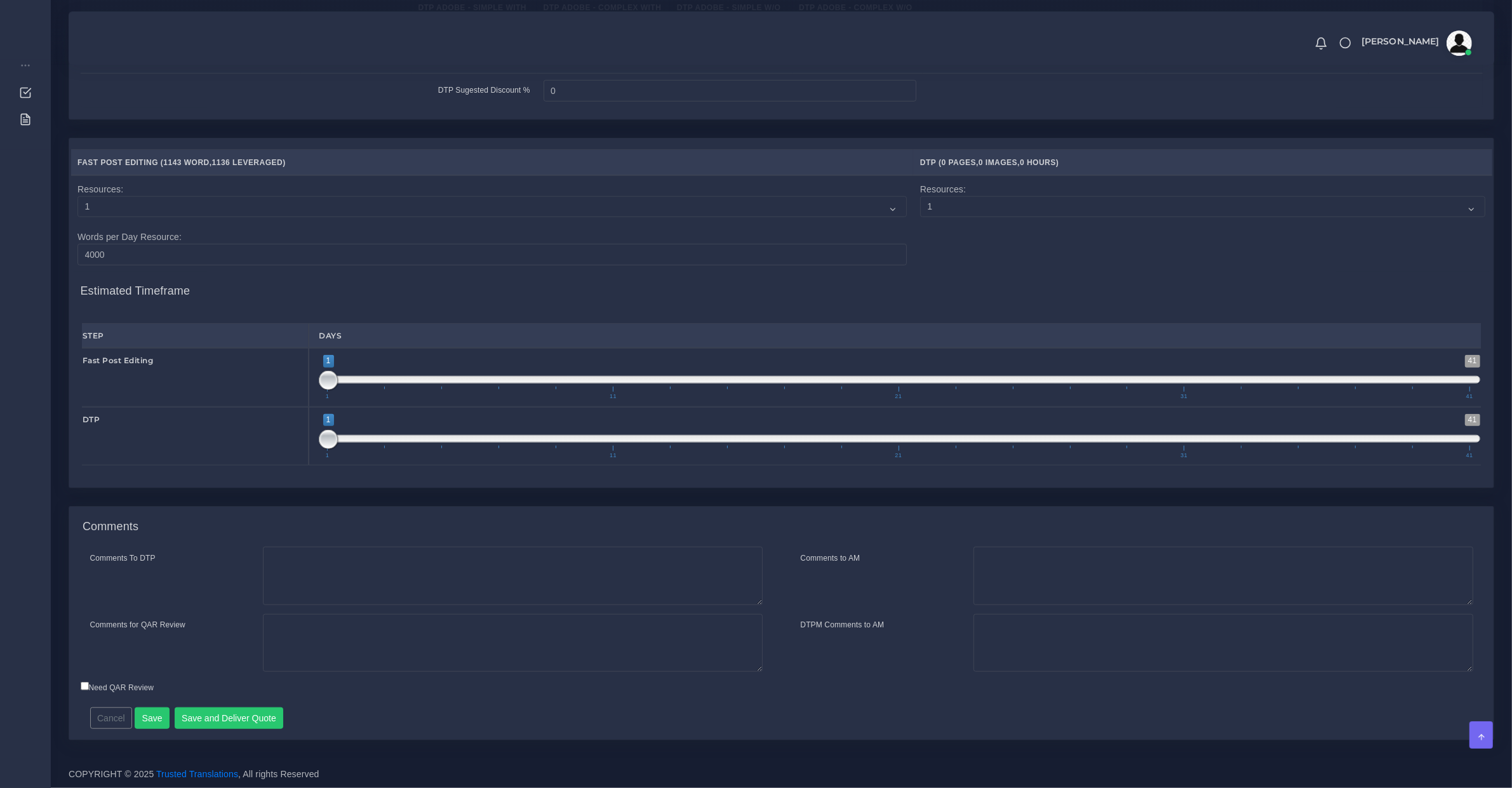
click at [266, 742] on div "Comments Comments To DTP Comments to AM" at bounding box center [781, 633] width 1444 height 253
click at [266, 725] on button "Save and Deliver Quote" at bounding box center [229, 718] width 110 height 21
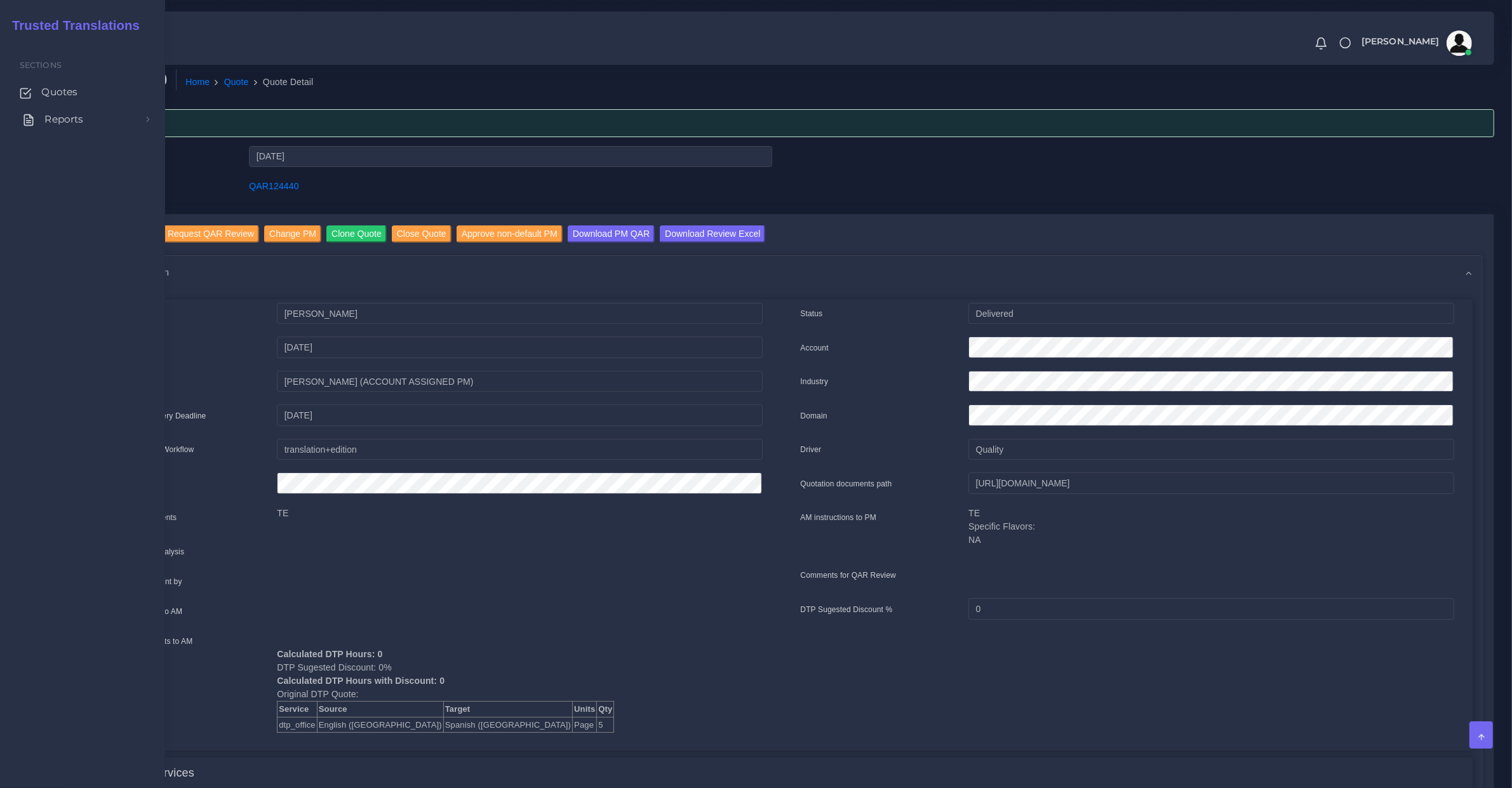
click at [45, 125] on span "Reports" at bounding box center [63, 119] width 38 height 14
click at [69, 90] on span "Quotes" at bounding box center [62, 92] width 37 height 14
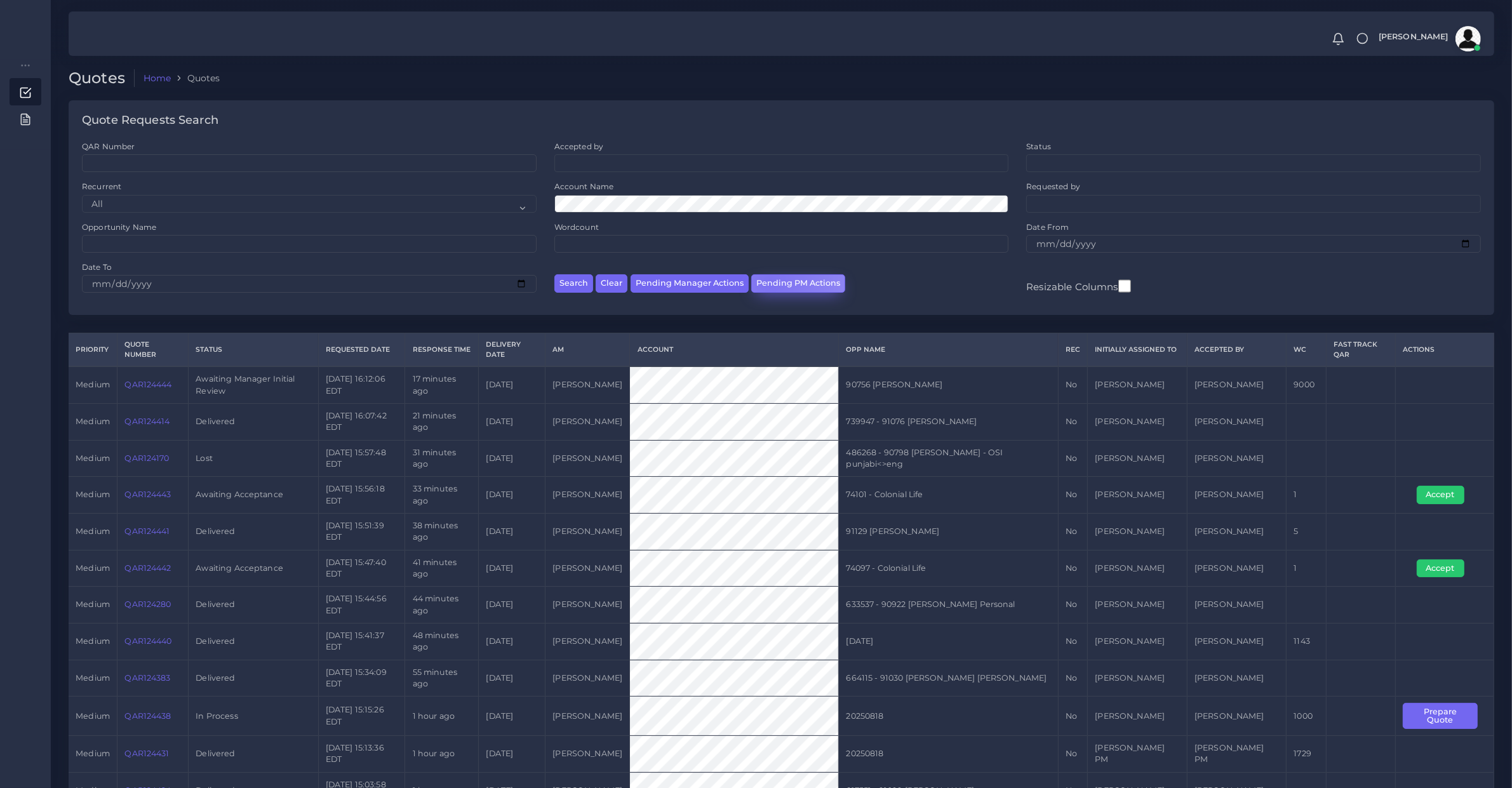
click at [767, 281] on button "Pending PM Actions" at bounding box center [797, 283] width 94 height 19
select select "awaiting_acceptance"
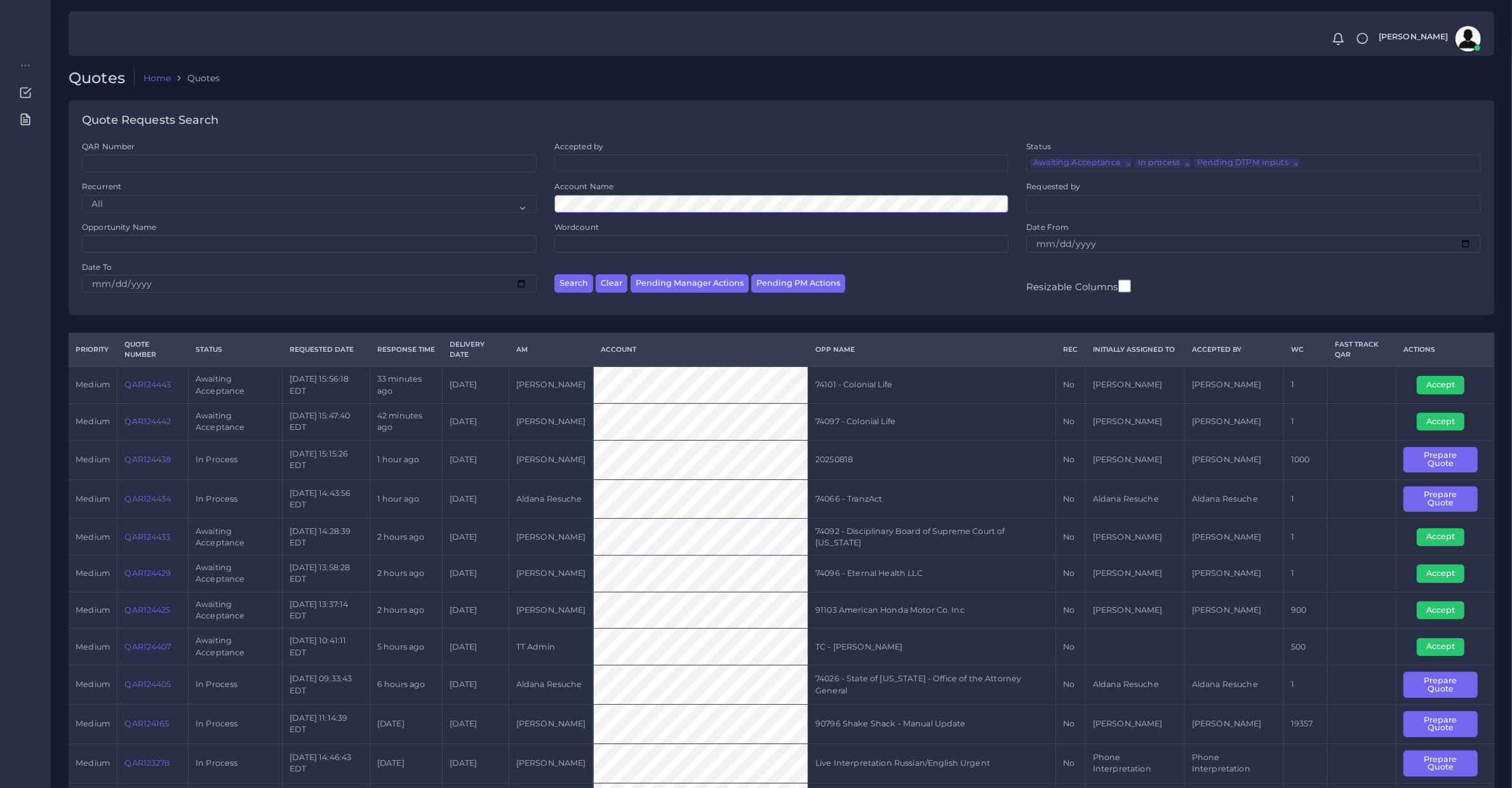
click at [554, 275] on button "Search" at bounding box center [573, 283] width 38 height 19
